Goal: Transaction & Acquisition: Purchase product/service

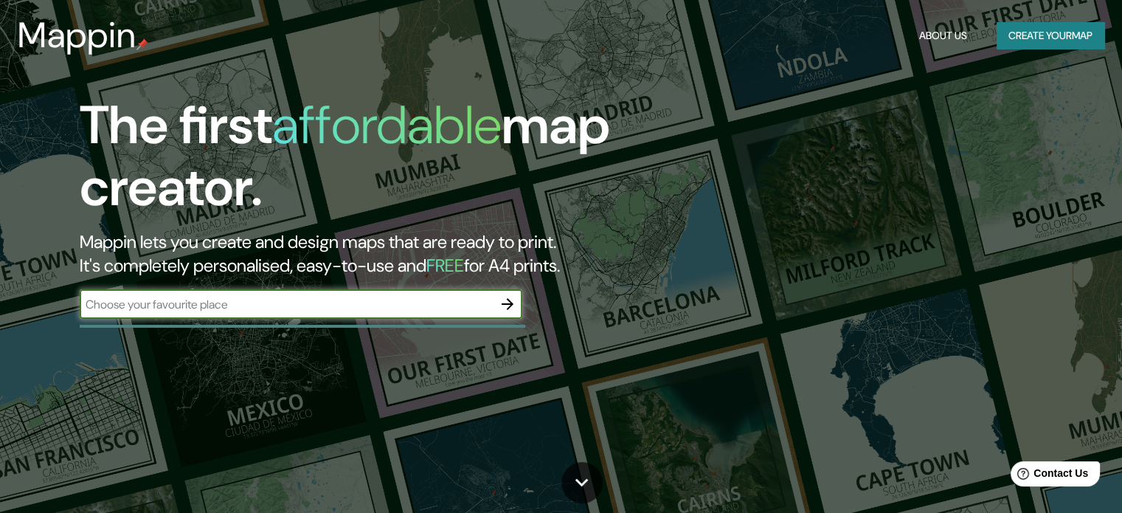
click at [310, 301] on input "text" at bounding box center [286, 304] width 413 height 17
type input "route de lavaux 21"
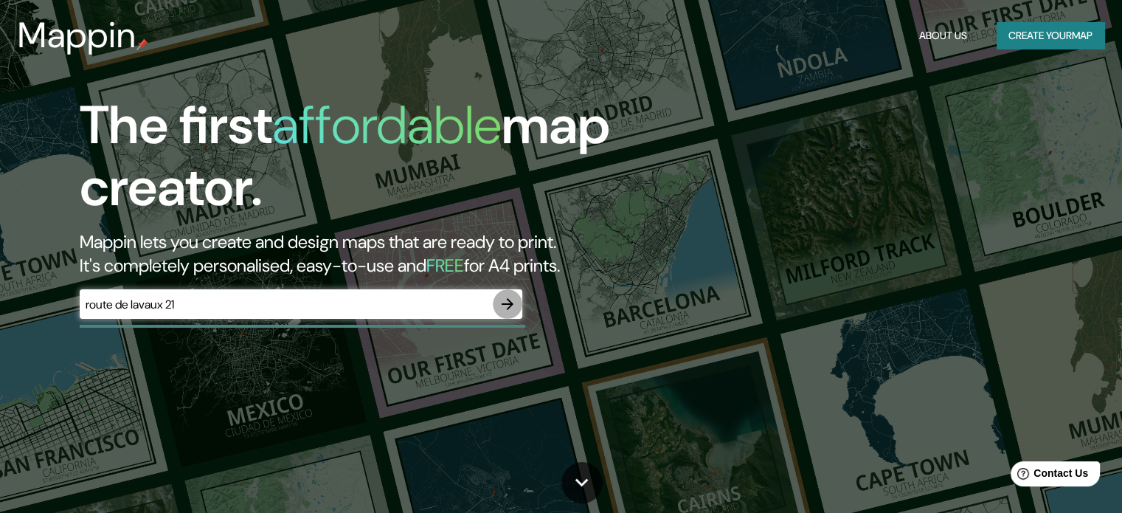
click at [506, 306] on icon "button" at bounding box center [508, 304] width 18 height 18
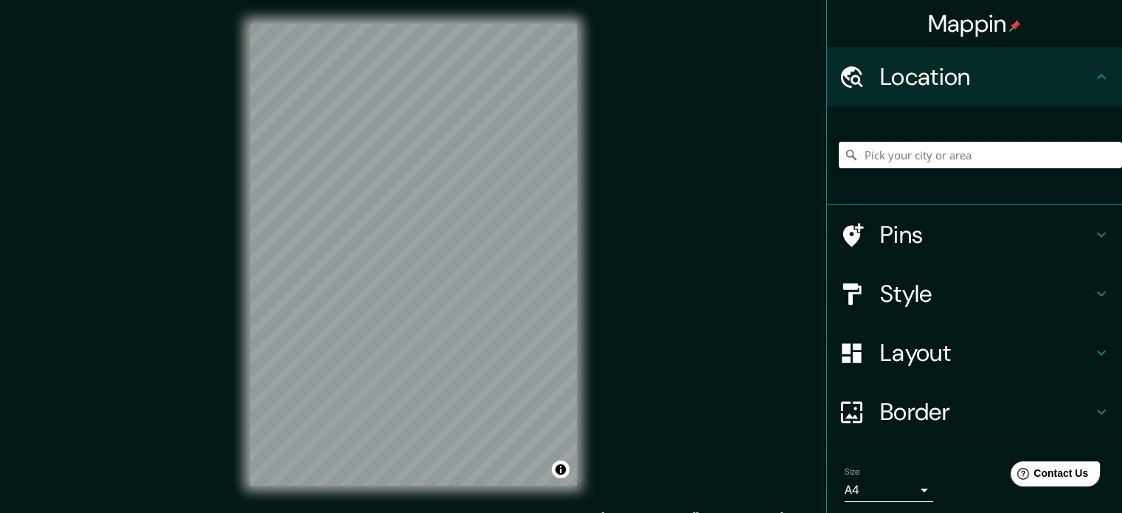
click at [931, 162] on input "Pick your city or area" at bounding box center [980, 155] width 283 height 27
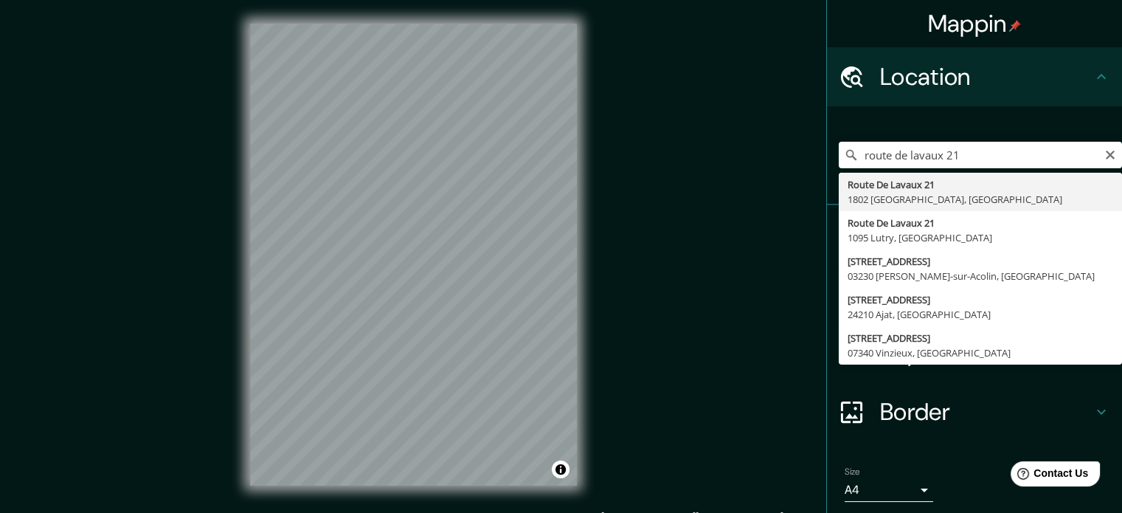
type input "[STREET_ADDRESS]"
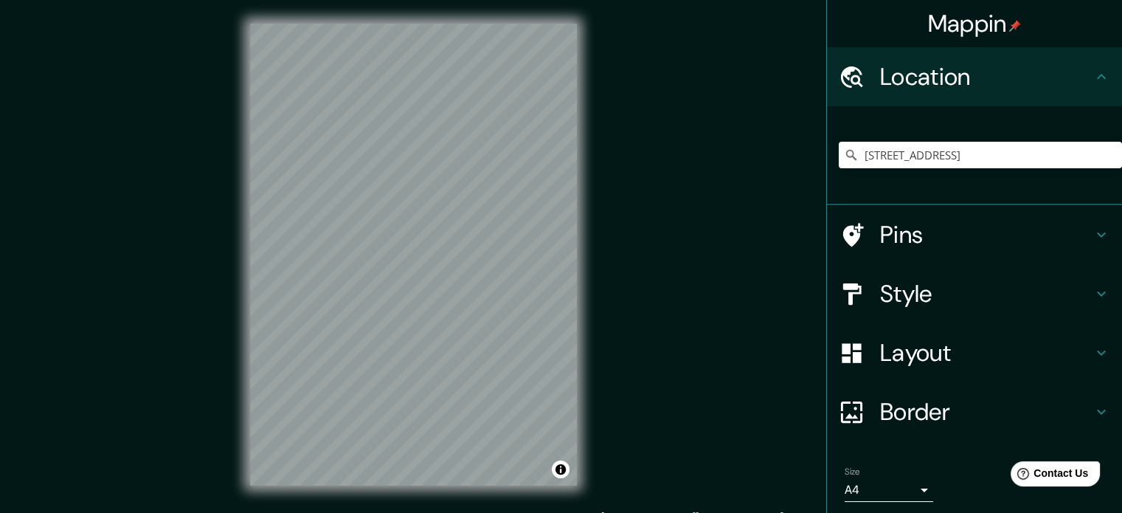
click at [1093, 291] on icon at bounding box center [1102, 294] width 18 height 18
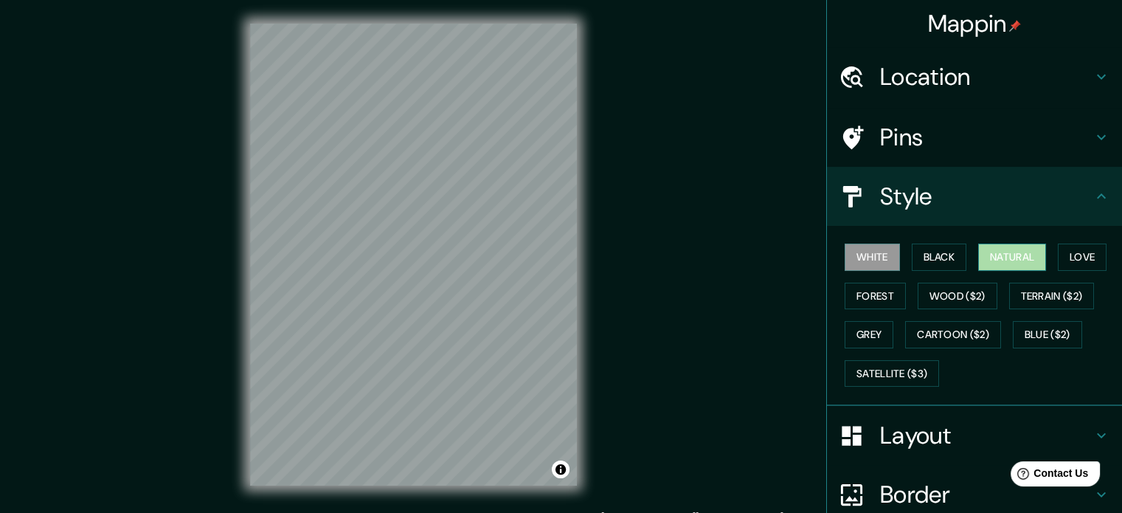
click at [980, 250] on button "Natural" at bounding box center [1013, 257] width 68 height 27
click at [1060, 250] on button "Love" at bounding box center [1082, 257] width 49 height 27
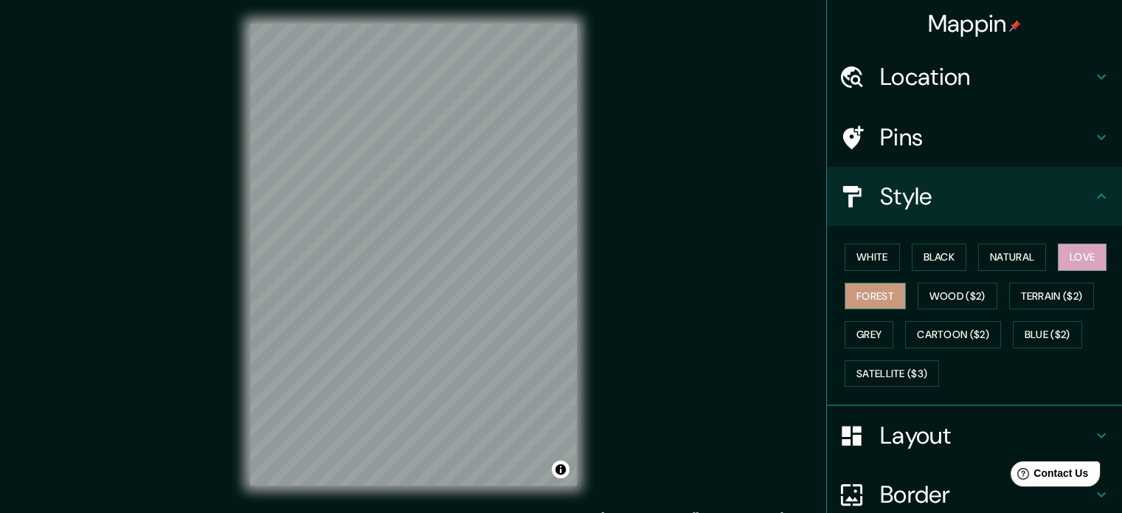
click at [864, 288] on button "Forest" at bounding box center [875, 296] width 61 height 27
click at [925, 286] on button "Wood ($2)" at bounding box center [958, 296] width 80 height 27
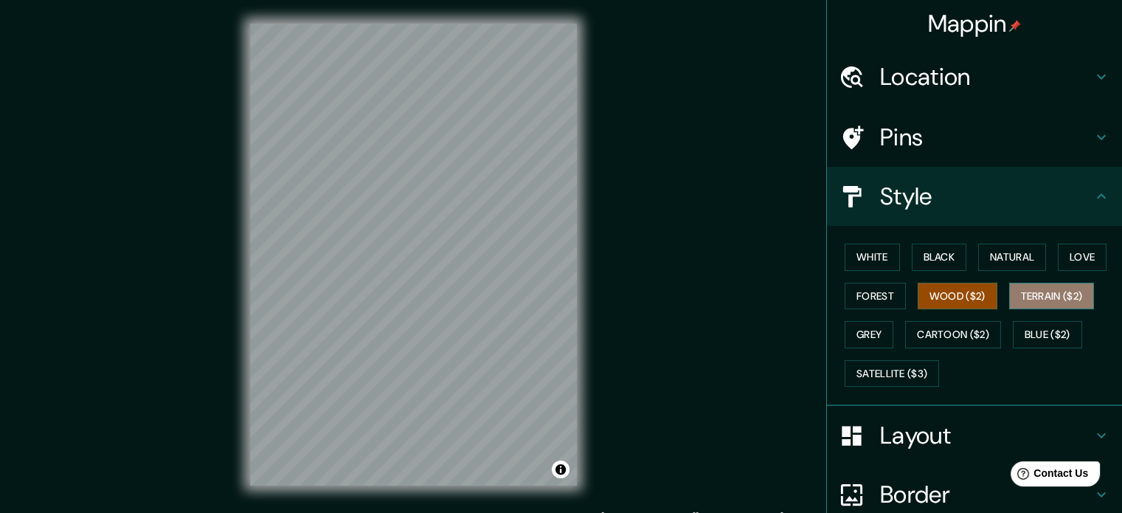
click at [1039, 286] on button "Terrain ($2)" at bounding box center [1053, 296] width 86 height 27
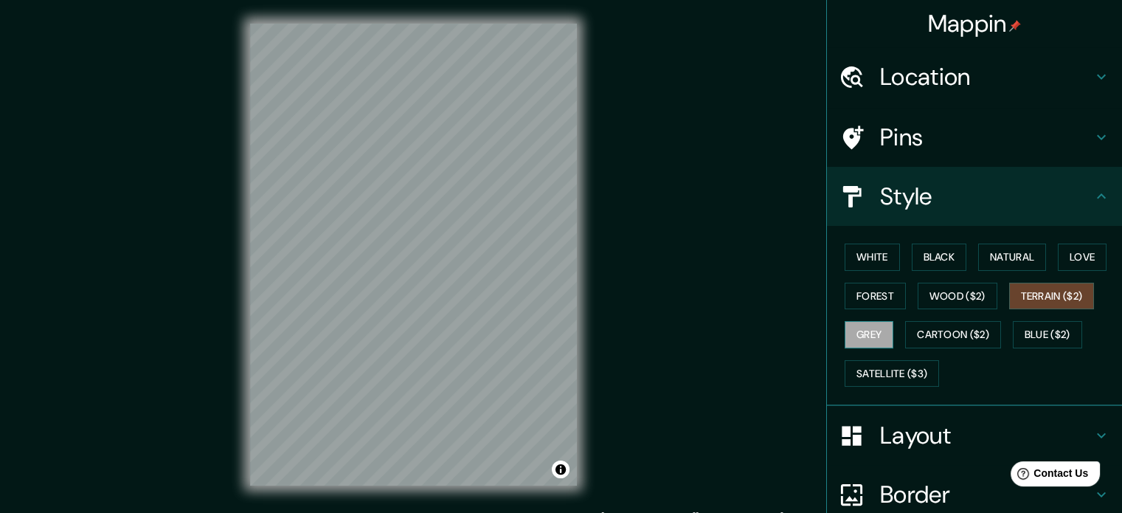
click at [858, 321] on button "Grey" at bounding box center [869, 334] width 49 height 27
click at [930, 330] on button "Cartoon ($2)" at bounding box center [953, 334] width 96 height 27
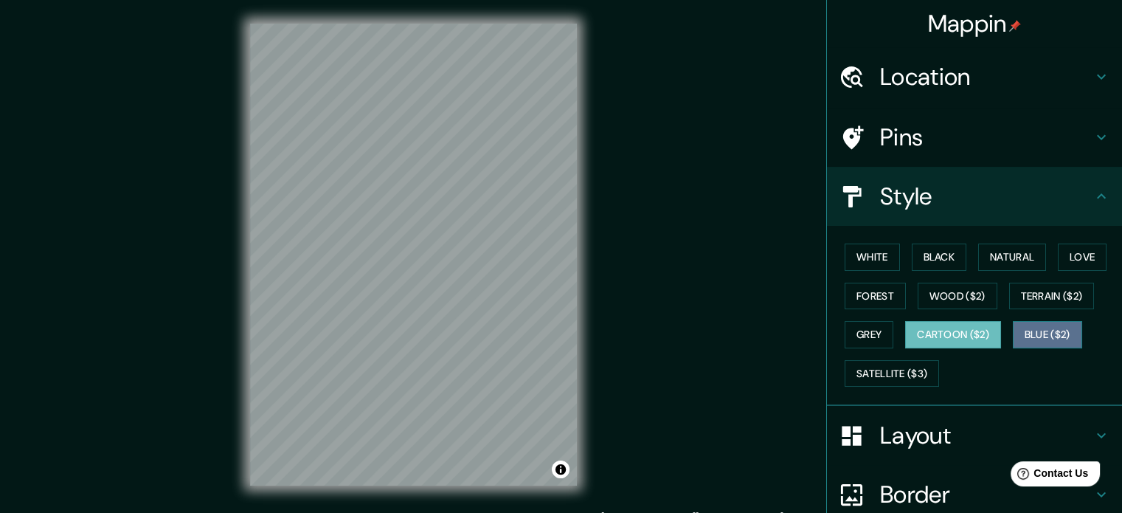
click at [1027, 325] on button "Blue ($2)" at bounding box center [1047, 334] width 69 height 27
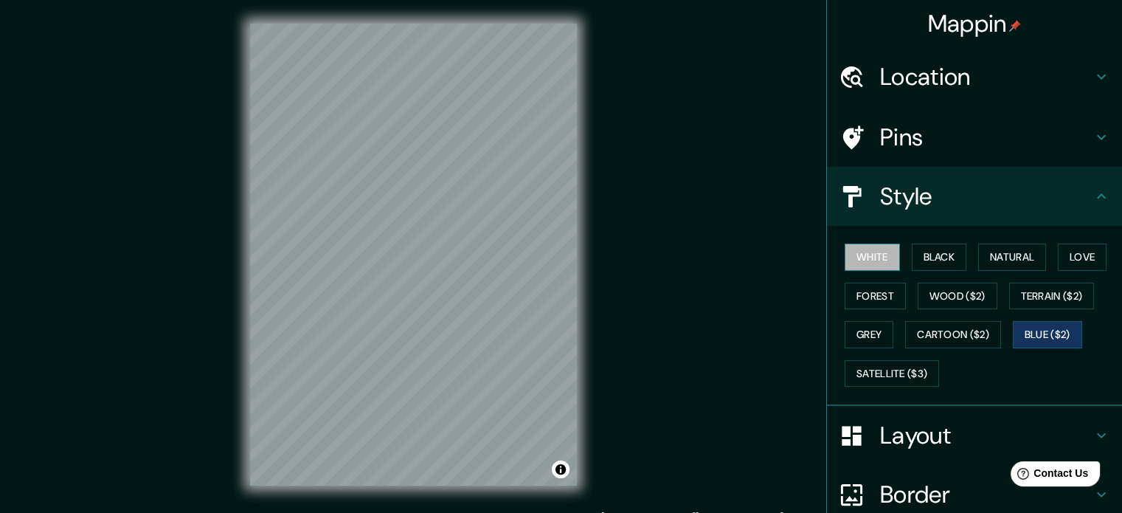
click at [856, 250] on button "White" at bounding box center [872, 257] width 55 height 27
click at [936, 253] on button "Black" at bounding box center [939, 257] width 55 height 27
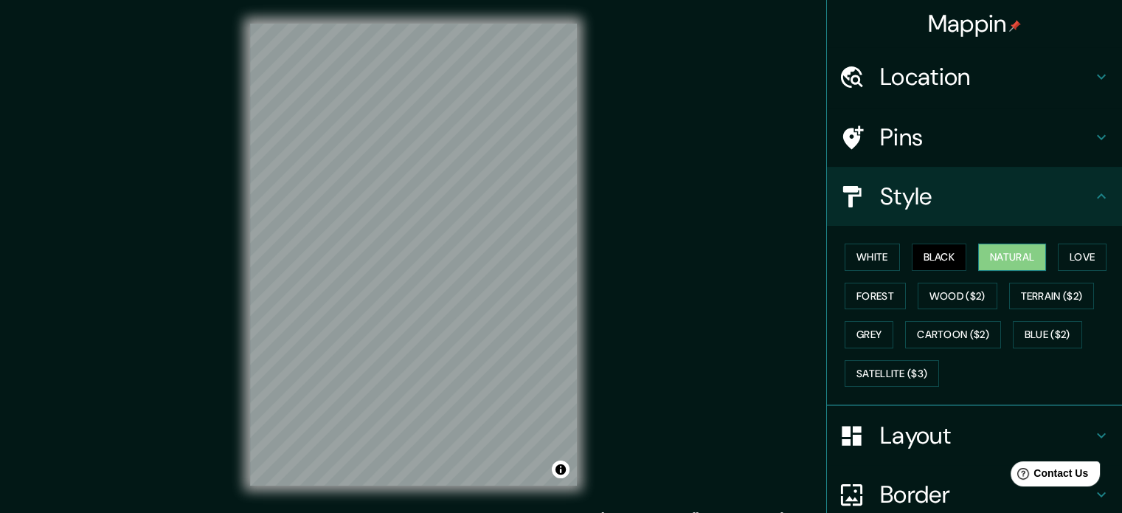
click at [1012, 255] on button "Natural" at bounding box center [1013, 257] width 68 height 27
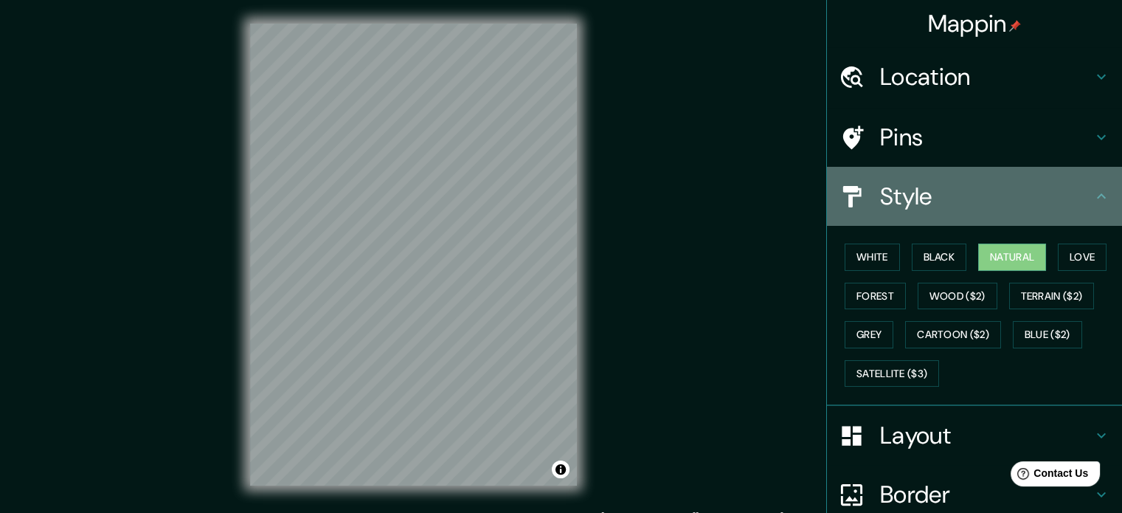
click at [1086, 183] on div "Style" at bounding box center [974, 196] width 295 height 59
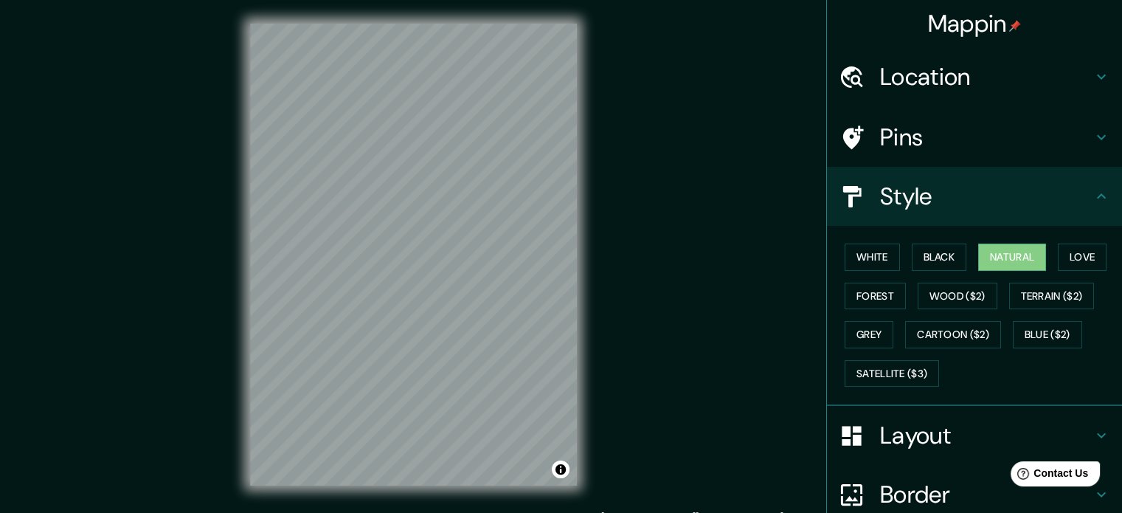
click at [1096, 197] on icon at bounding box center [1102, 196] width 18 height 18
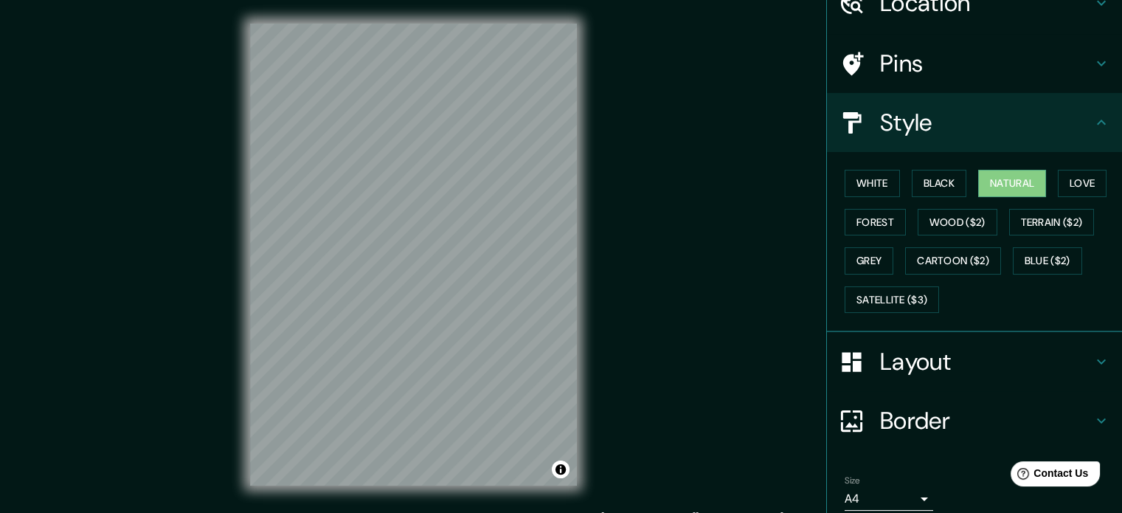
click at [1093, 353] on icon at bounding box center [1102, 362] width 18 height 18
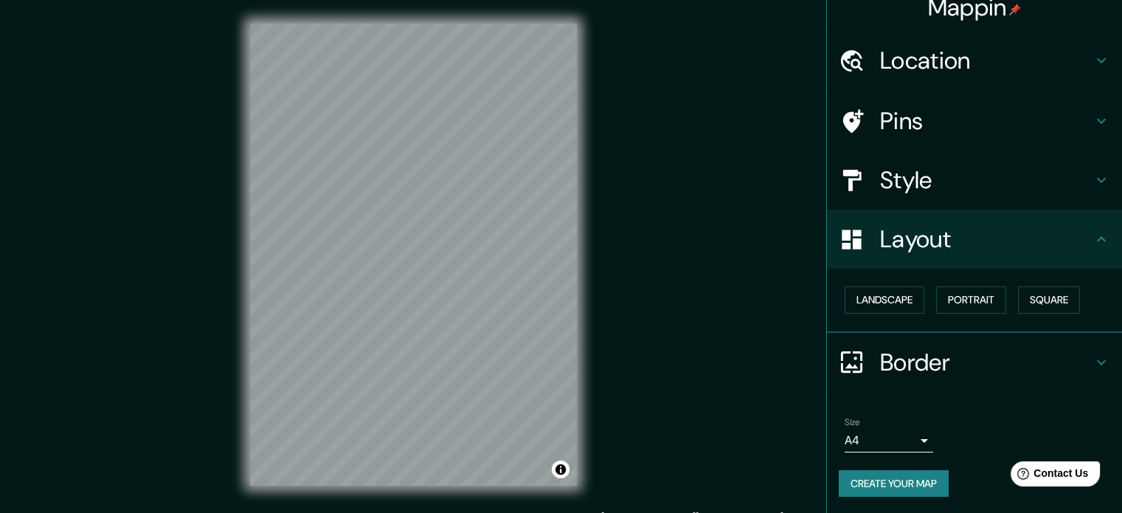
scroll to position [16, 0]
click at [878, 297] on button "Landscape" at bounding box center [885, 299] width 80 height 27
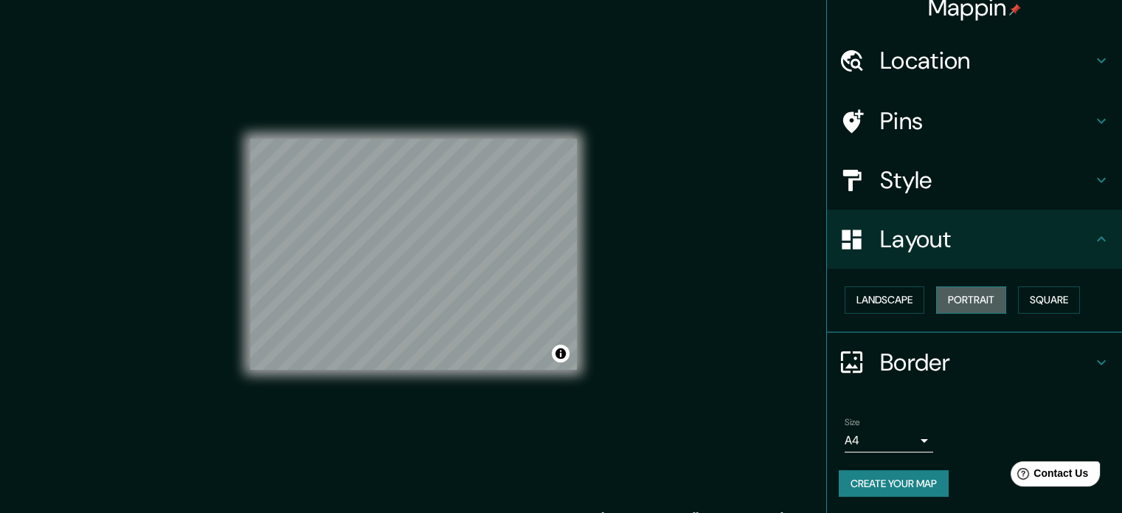
click at [962, 286] on button "Portrait" at bounding box center [971, 299] width 70 height 27
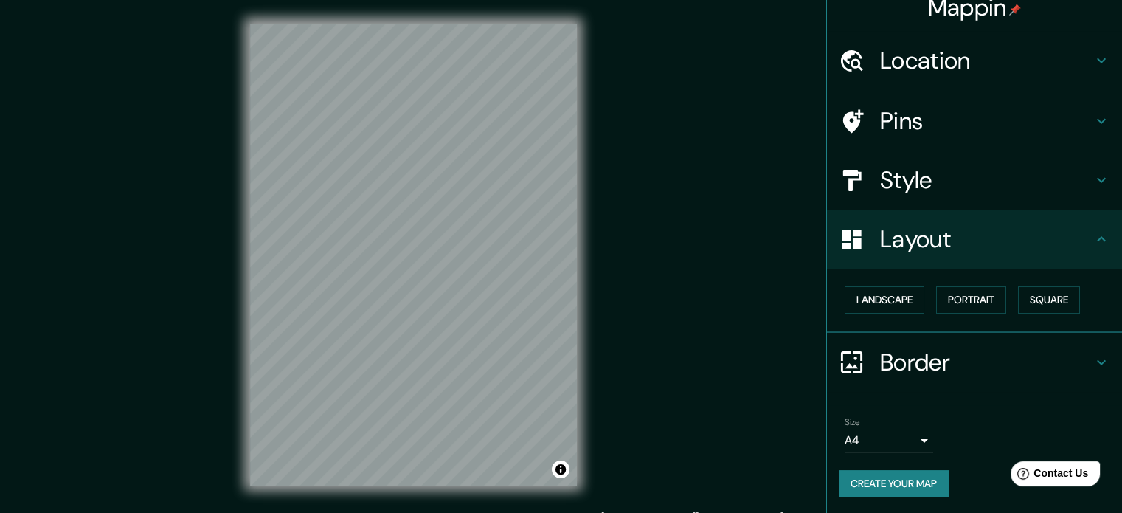
click at [1010, 300] on div "Landscape [GEOGRAPHIC_DATA]" at bounding box center [980, 299] width 283 height 39
click at [1038, 306] on button "Square" at bounding box center [1049, 299] width 62 height 27
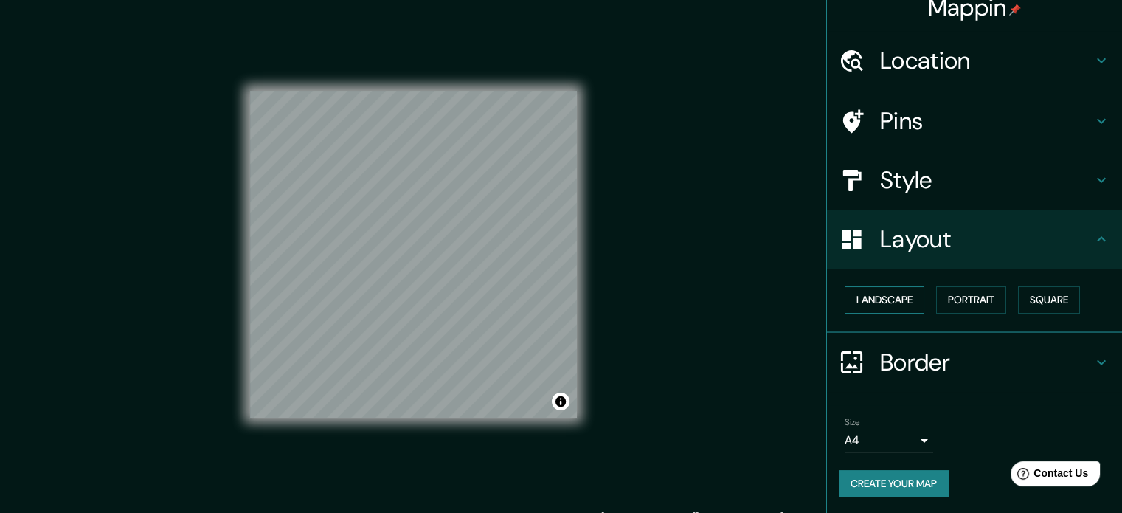
click at [899, 302] on button "Landscape" at bounding box center [885, 299] width 80 height 27
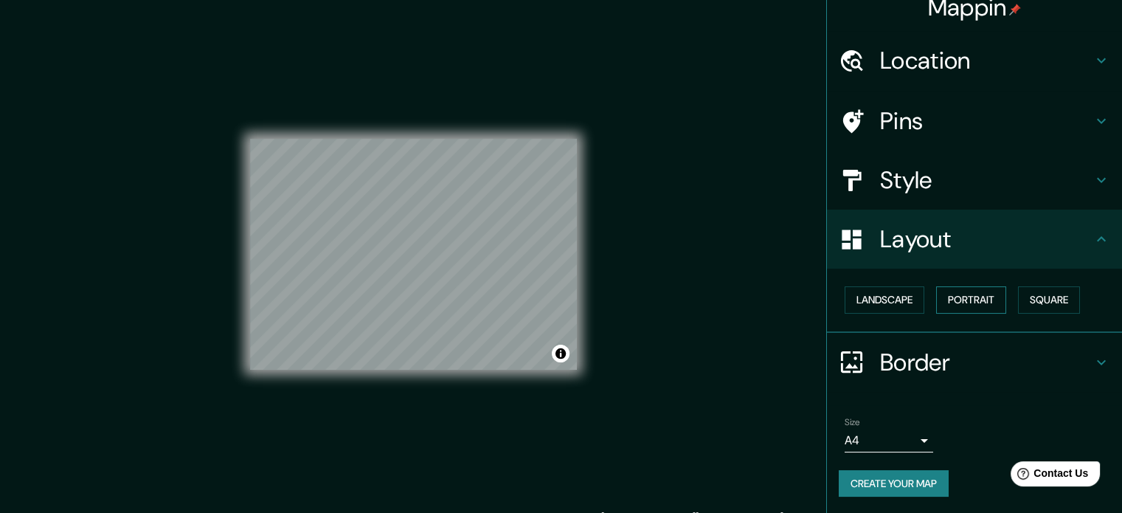
scroll to position [19, 0]
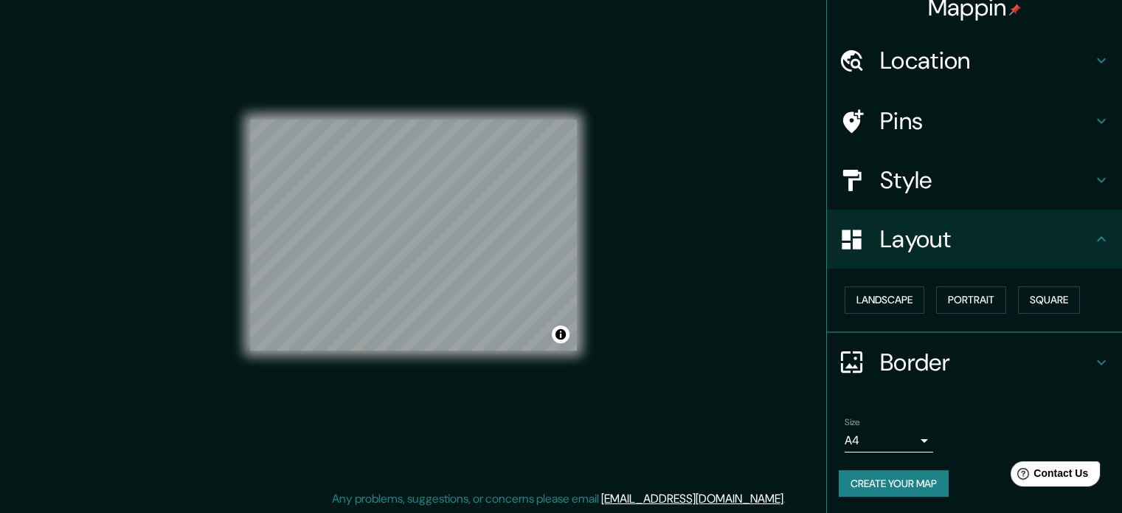
click at [1093, 357] on icon at bounding box center [1102, 362] width 18 height 18
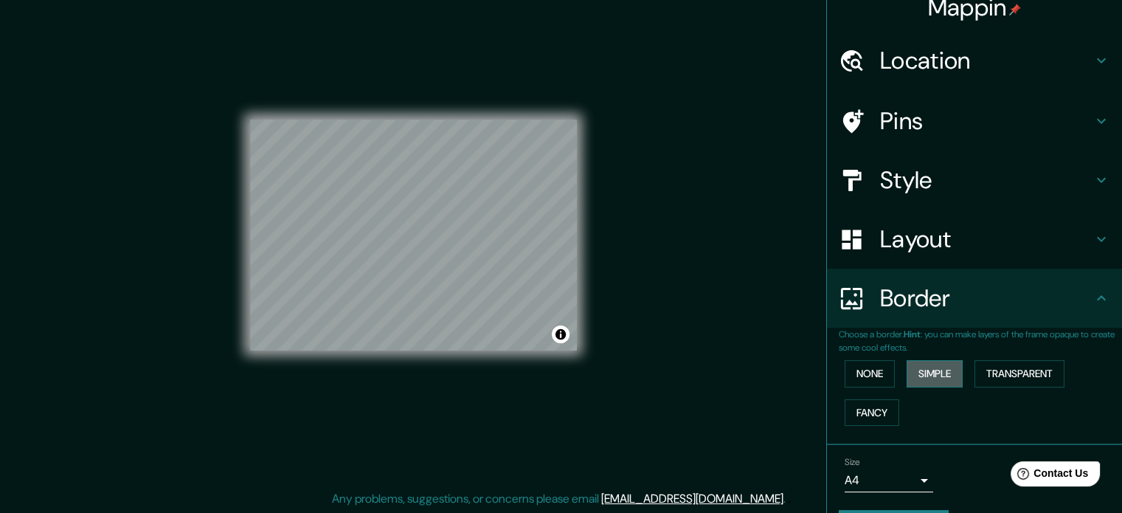
click at [919, 369] on button "Simple" at bounding box center [935, 373] width 56 height 27
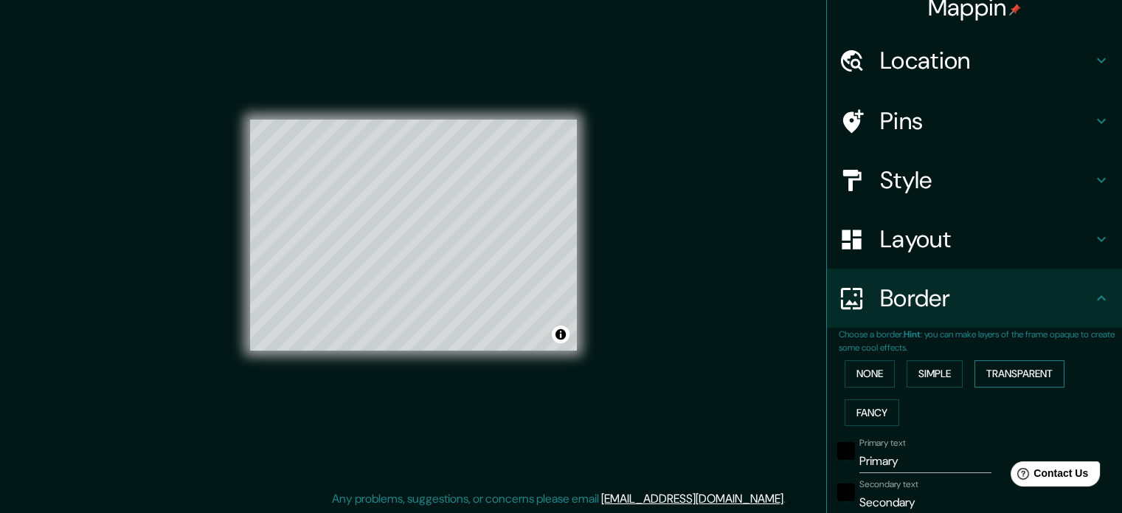
click at [1000, 373] on button "Transparent" at bounding box center [1020, 373] width 90 height 27
click at [847, 403] on button "Fancy" at bounding box center [872, 412] width 55 height 27
click at [852, 361] on button "None" at bounding box center [870, 373] width 50 height 27
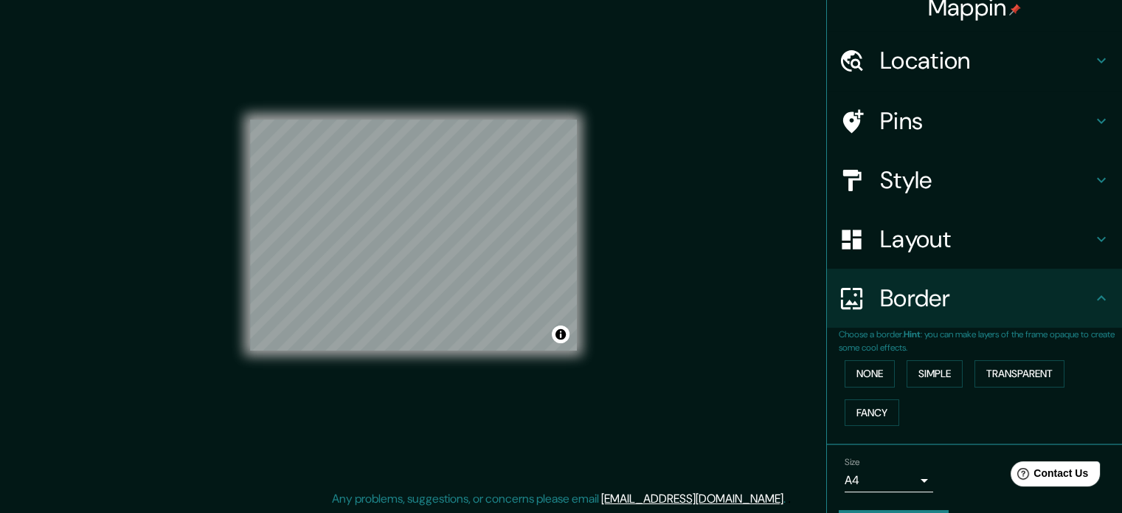
scroll to position [56, 0]
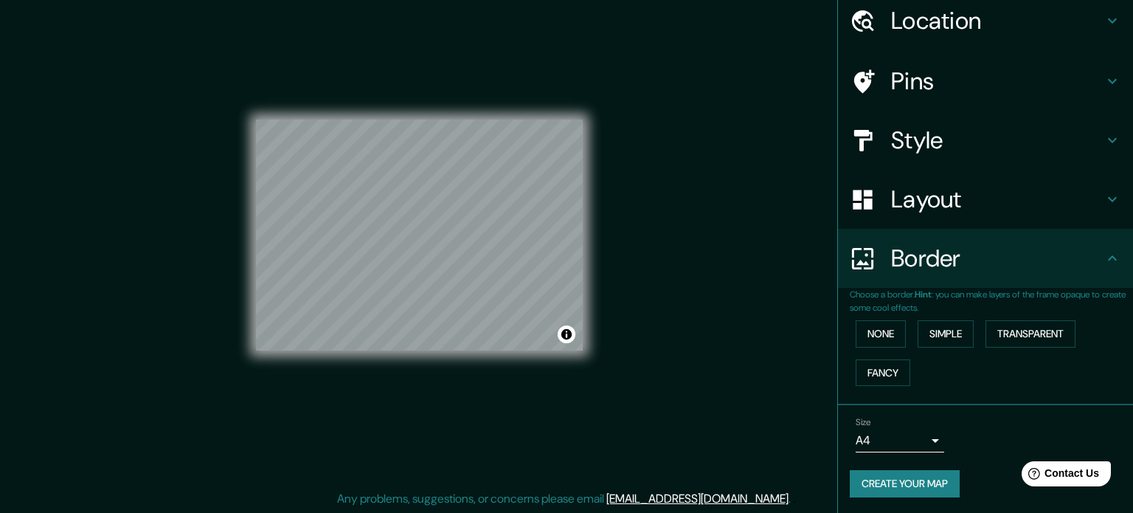
click at [911, 439] on body "Mappin Location [STREET_ADDRESS], [GEOGRAPHIC_DATA] Pins Style Layout Border Ch…" at bounding box center [566, 237] width 1133 height 513
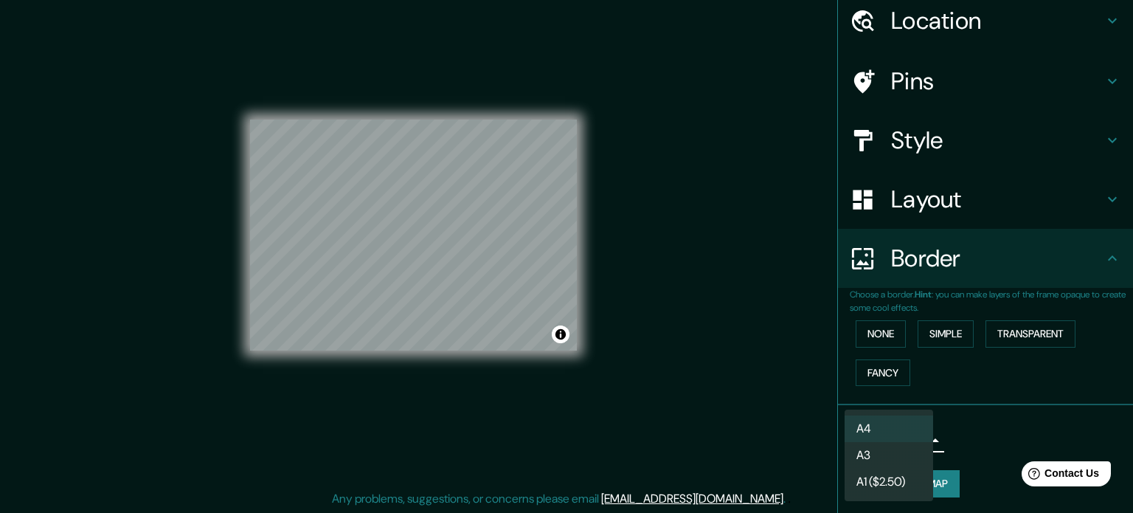
click at [1007, 420] on div at bounding box center [566, 256] width 1133 height 513
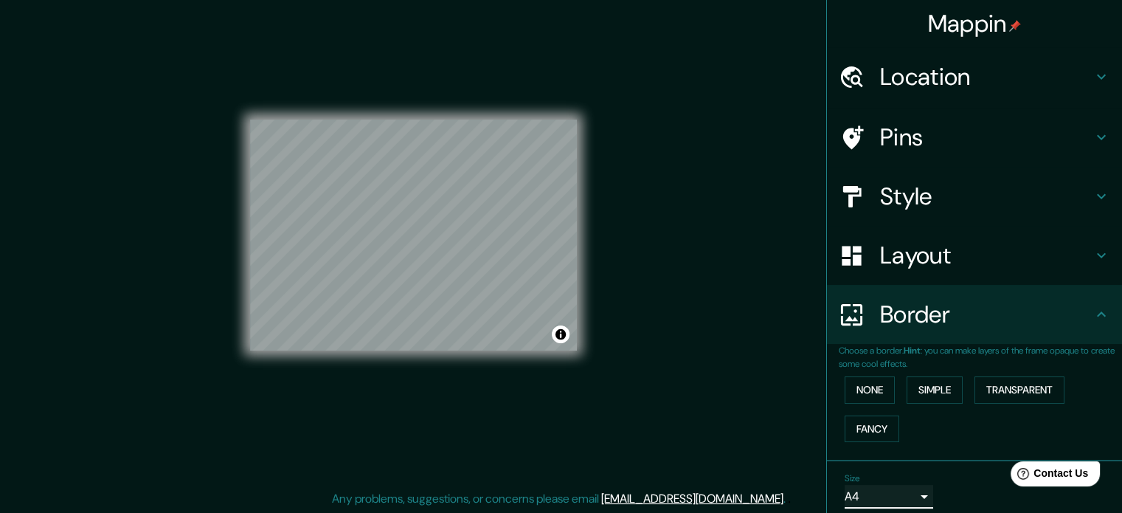
scroll to position [0, 0]
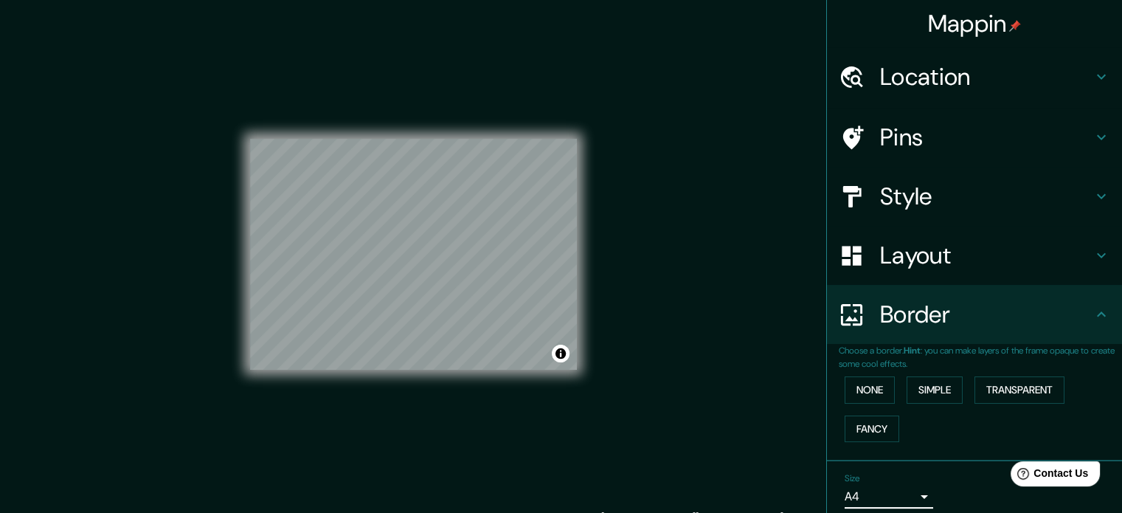
click at [988, 132] on h4 "Pins" at bounding box center [986, 137] width 213 height 30
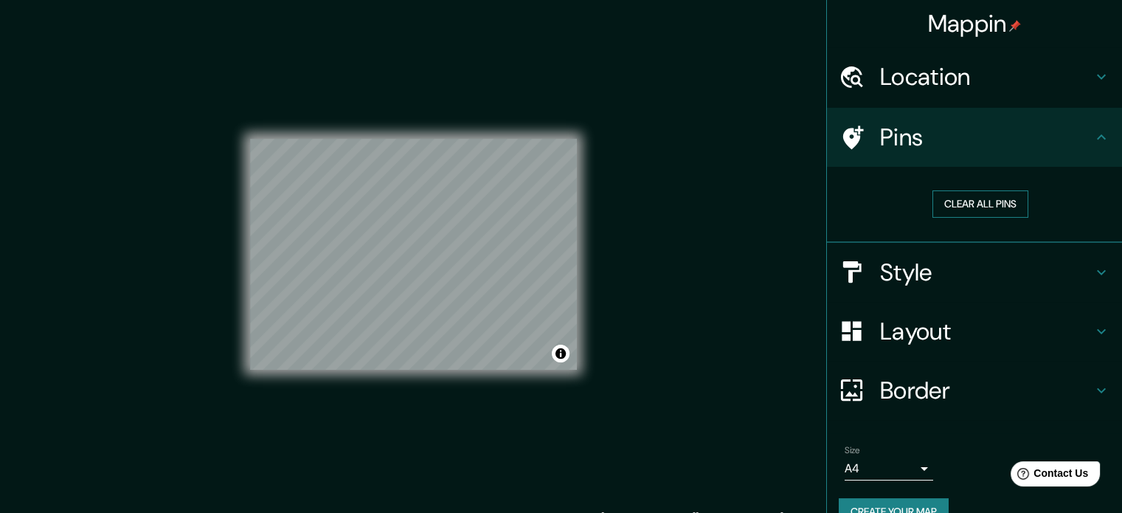
click at [984, 212] on button "Clear all pins" at bounding box center [981, 203] width 96 height 27
click at [1093, 139] on icon at bounding box center [1102, 137] width 18 height 18
click at [972, 278] on h4 "Style" at bounding box center [986, 273] width 213 height 30
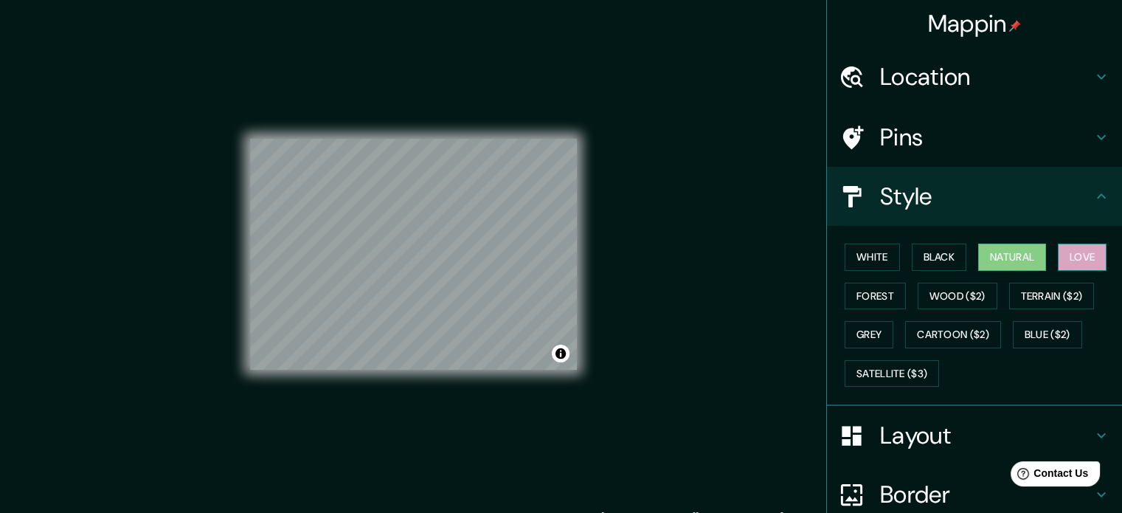
click at [1071, 264] on button "Love" at bounding box center [1082, 257] width 49 height 27
click at [863, 291] on button "Forest" at bounding box center [875, 296] width 61 height 27
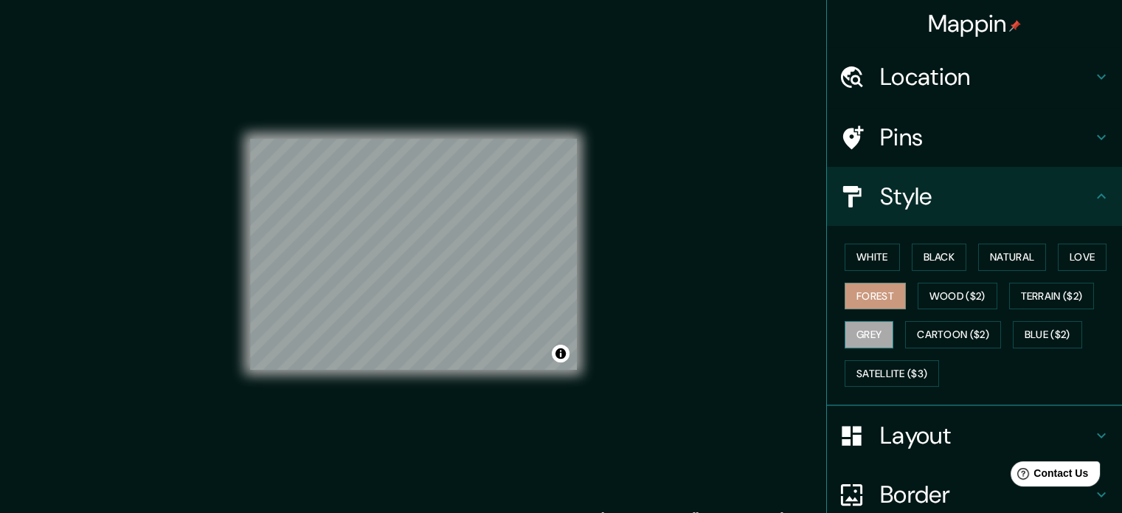
click at [855, 336] on button "Grey" at bounding box center [869, 334] width 49 height 27
click at [943, 256] on button "Black" at bounding box center [939, 257] width 55 height 27
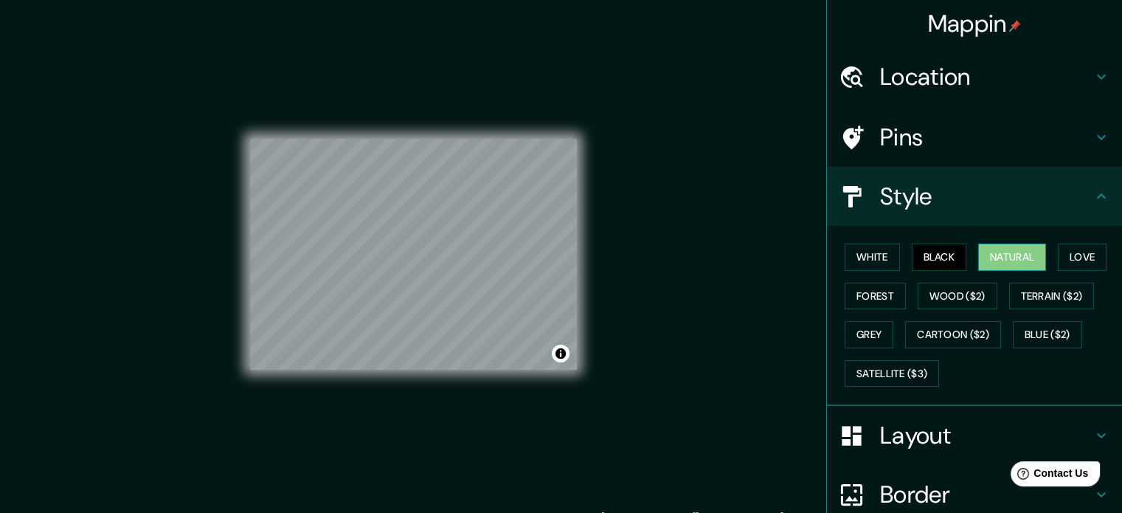
click at [1008, 251] on button "Natural" at bounding box center [1013, 257] width 68 height 27
